Goal: Information Seeking & Learning: Learn about a topic

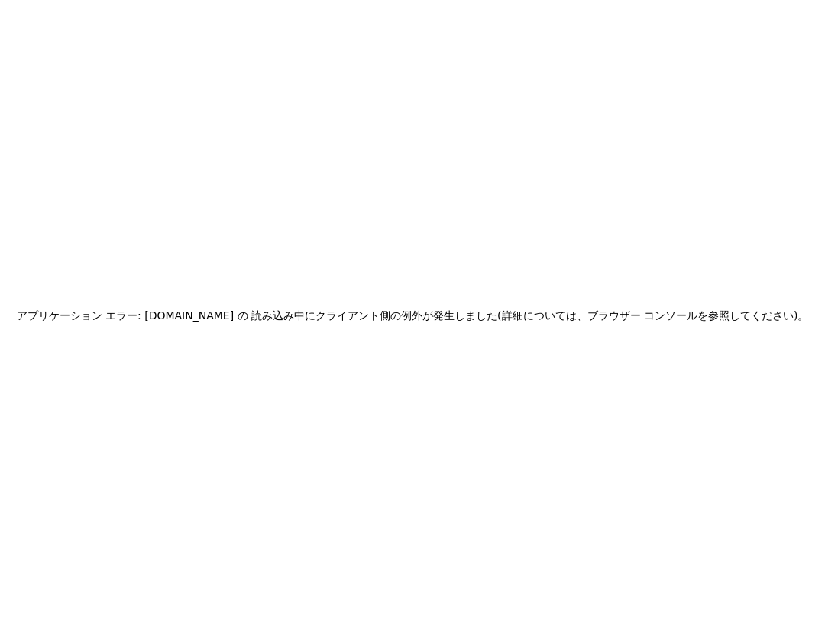
click at [546, 246] on div "アプリケーション エラー: [DOMAIN_NAME] の 読み込み中に クライアント側の例外が発生しました (詳細については、ブラウザー コンソールを参照し…" at bounding box center [412, 315] width 825 height 631
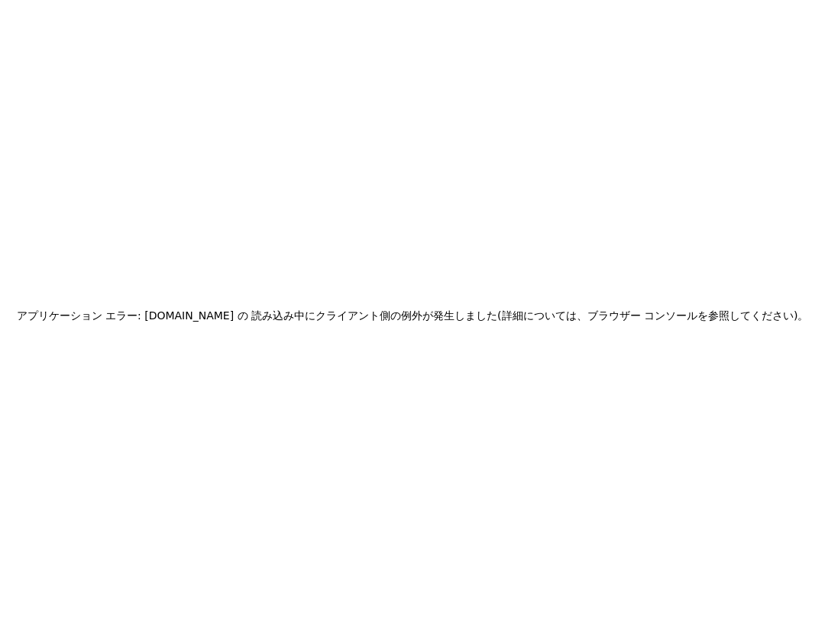
click at [551, 241] on div "アプリケーション エラー: www.inngest.com の 読み込み中に クライアント側の例外が発生しました (詳細については、ブラウザー コンソールを参…" at bounding box center [412, 315] width 825 height 631
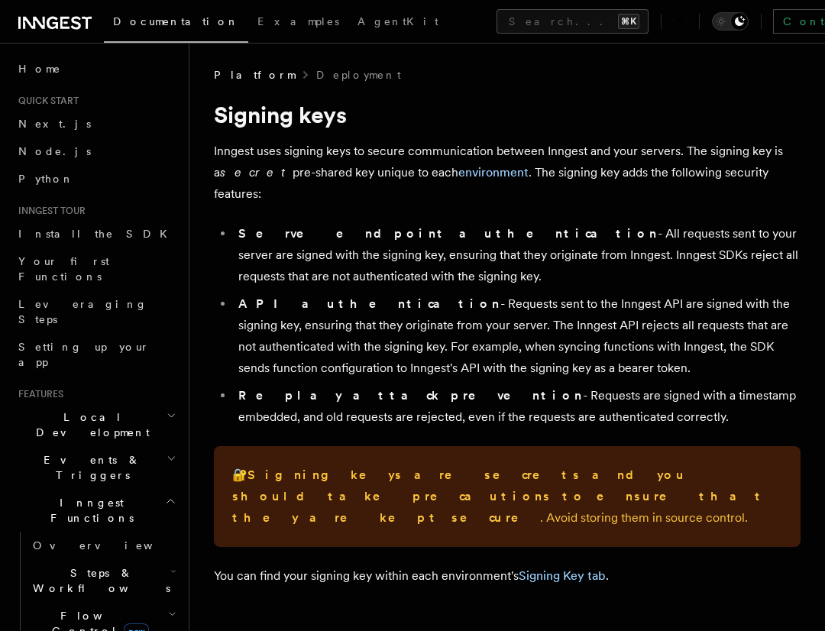
click at [568, 223] on li "Serve endpoint authentication - All requests sent to your server are signed wit…" at bounding box center [517, 255] width 567 height 64
click at [556, 149] on p "Inngest uses signing keys to secure communication between Inngest and your serv…" at bounding box center [507, 173] width 587 height 64
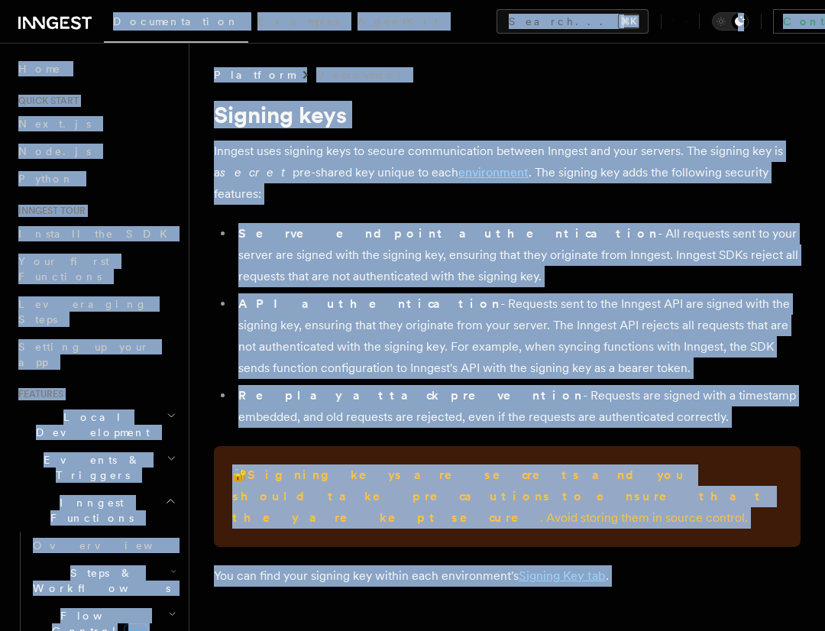
click at [552, 144] on p "Inngest uses signing keys to secure communication between Inngest and your serv…" at bounding box center [507, 173] width 587 height 64
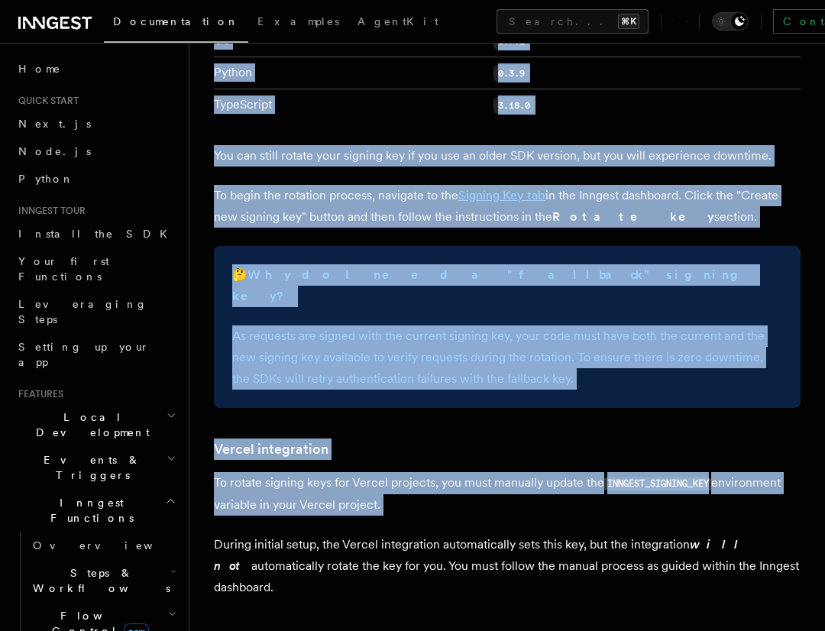
scroll to position [1698, 0]
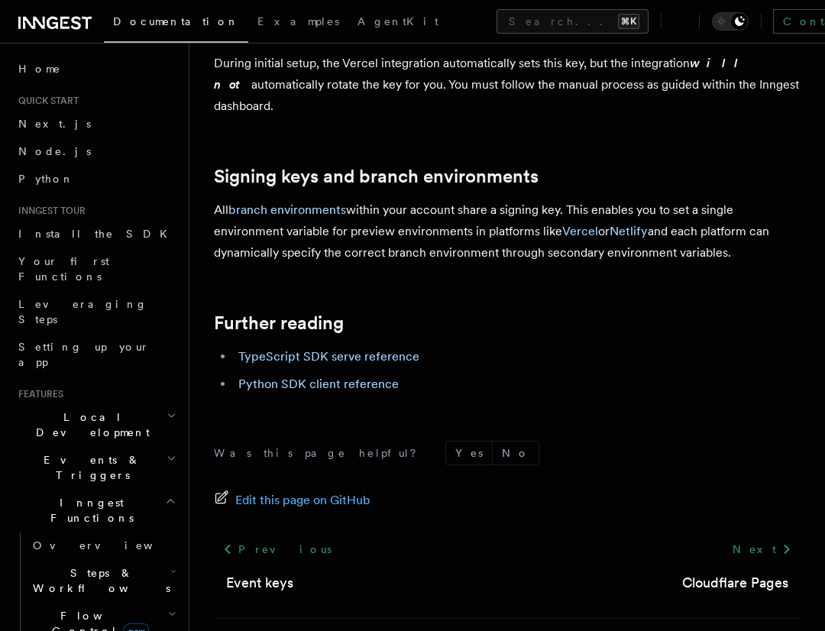
drag, startPoint x: 216, startPoint y: 118, endPoint x: 756, endPoint y: 185, distance: 544.5
copy article "Signing keys Inngest uses signing keys to secure communication between Inngest …"
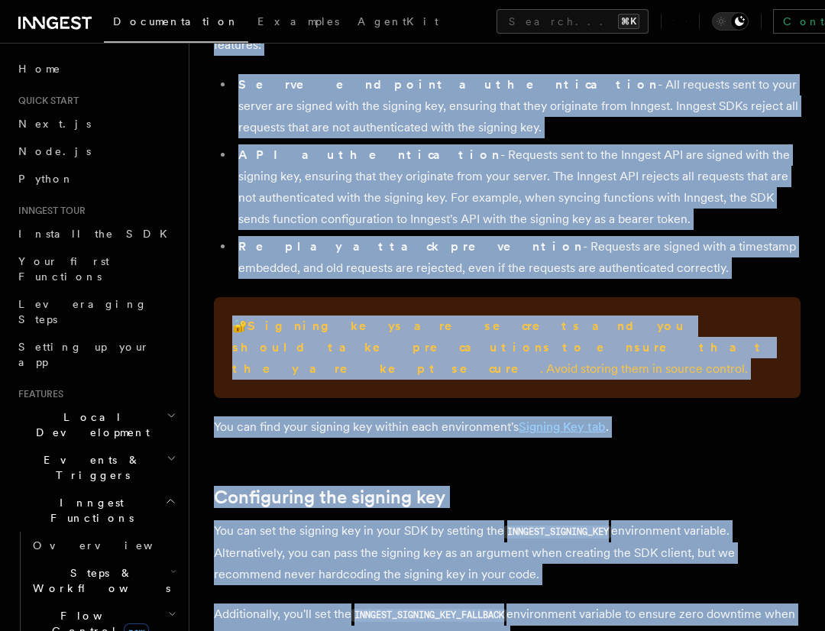
scroll to position [0, 0]
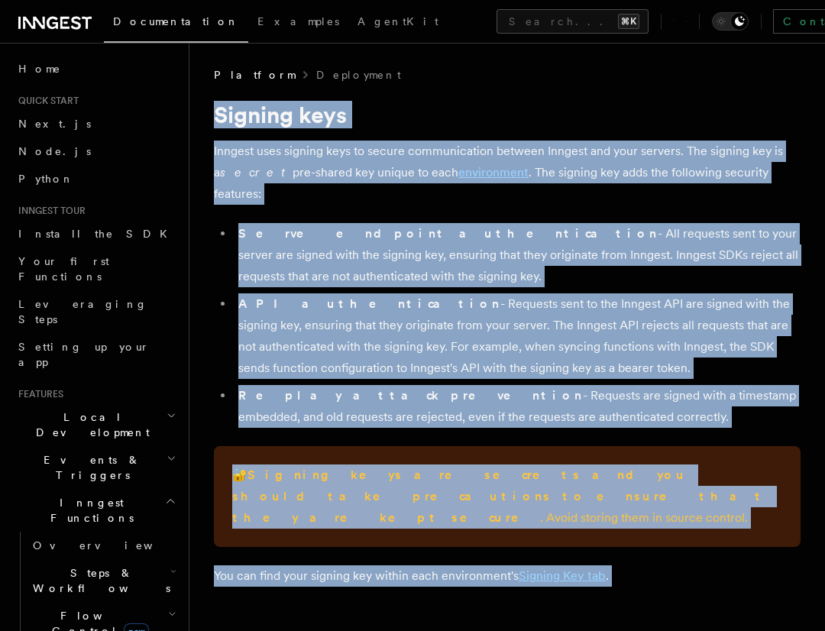
click at [321, 167] on p "Inngest uses signing keys to secure communication between Inngest and your serv…" at bounding box center [507, 173] width 587 height 64
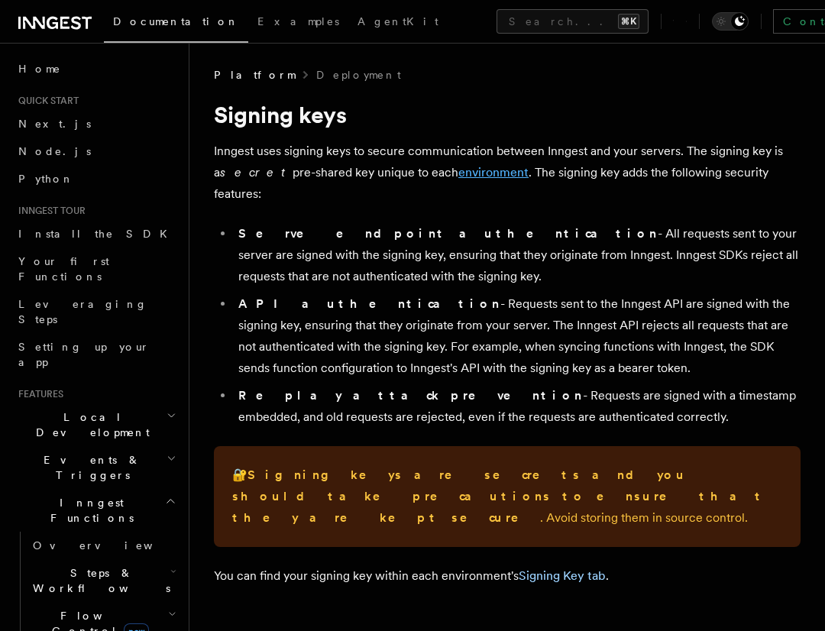
click at [459, 175] on link "environment" at bounding box center [494, 172] width 70 height 15
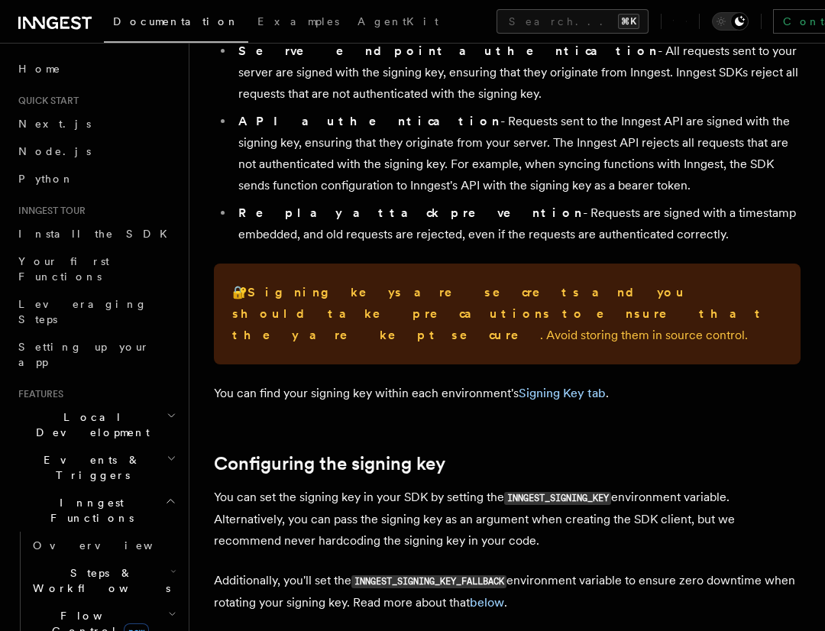
scroll to position [306, 0]
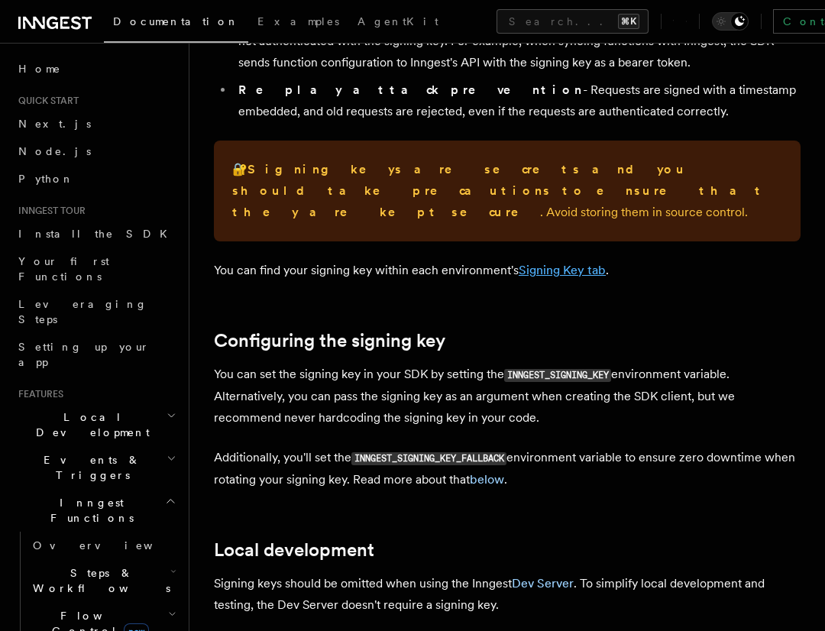
click at [554, 263] on link "Signing Key tab" at bounding box center [562, 270] width 87 height 15
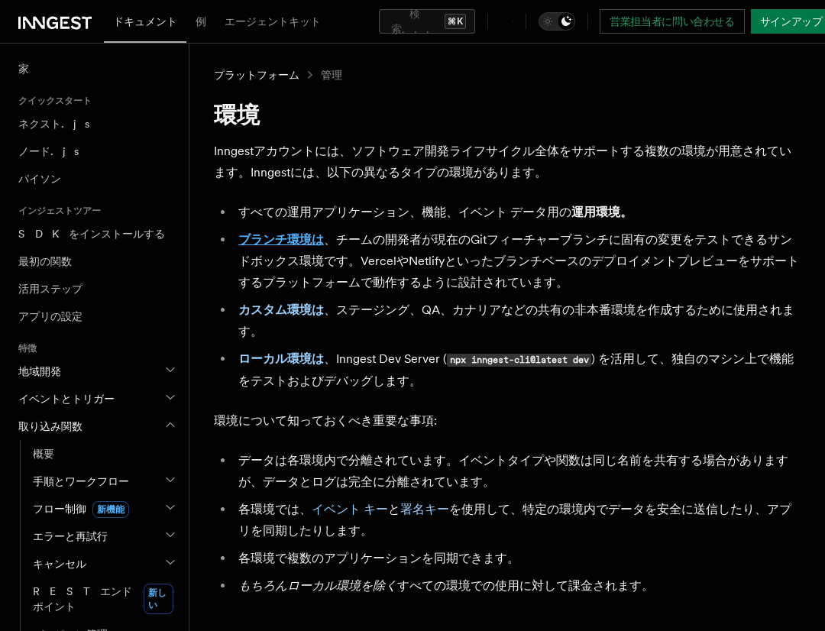
click at [303, 235] on font "ブランチ環境は" at bounding box center [281, 239] width 86 height 15
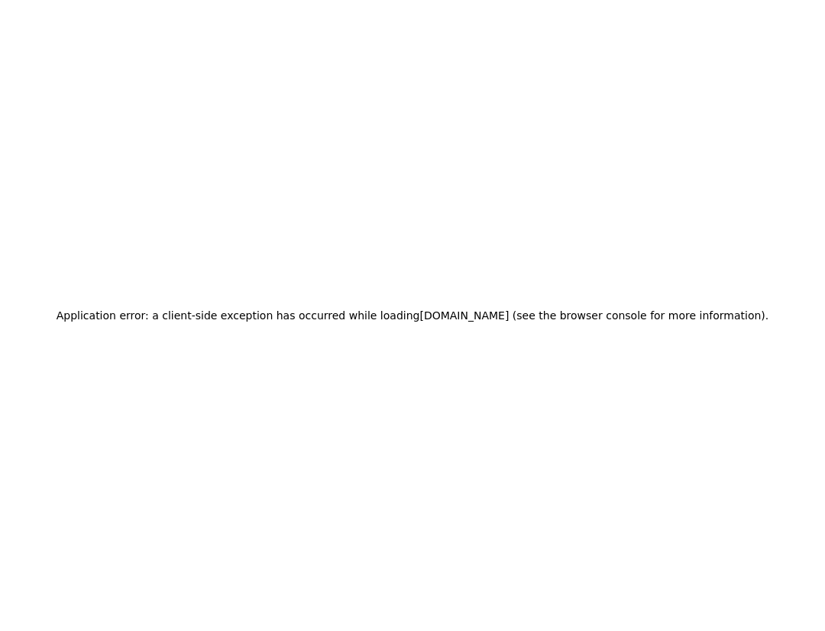
click at [504, 238] on div "Application error: a client-side exception has occurred while loading [DOMAIN_N…" at bounding box center [412, 315] width 825 height 631
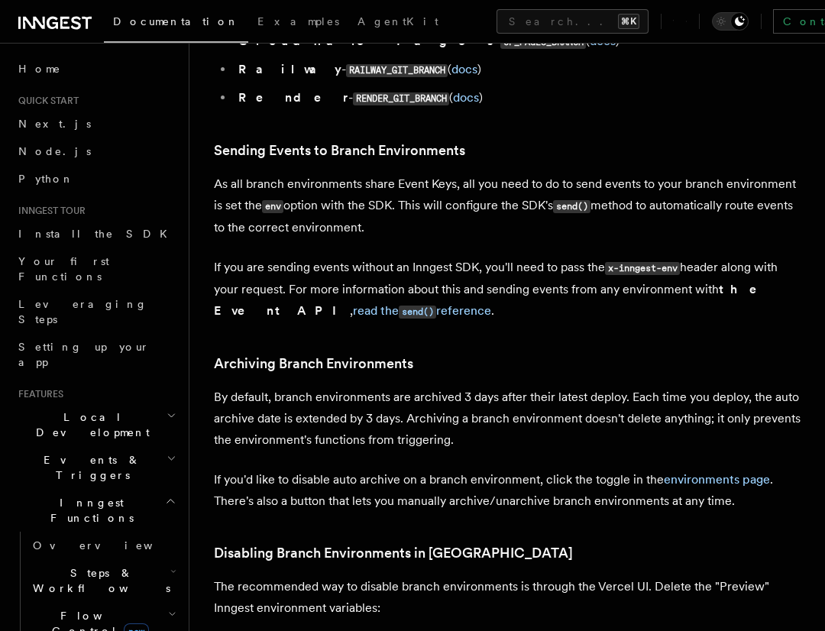
scroll to position [2351, 0]
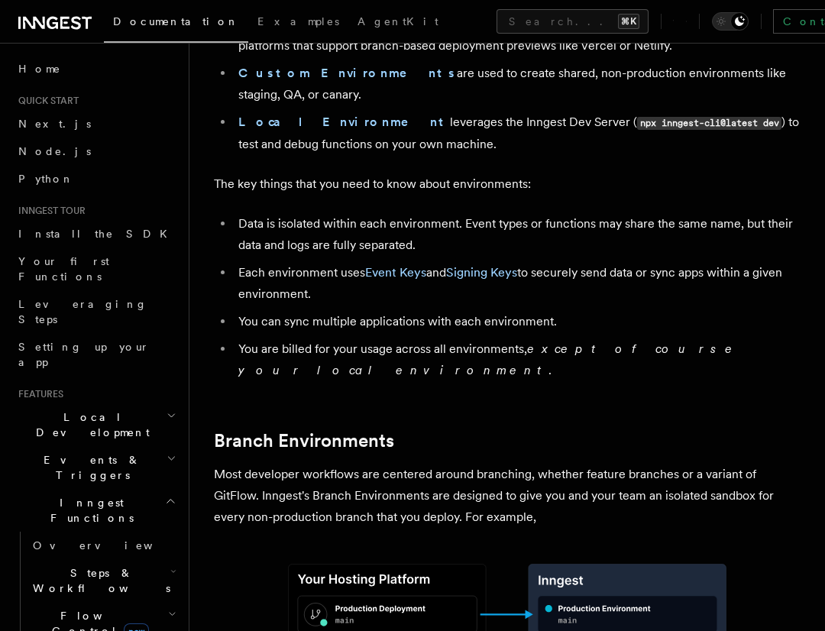
scroll to position [157, 0]
